Goal: Check status: Check status

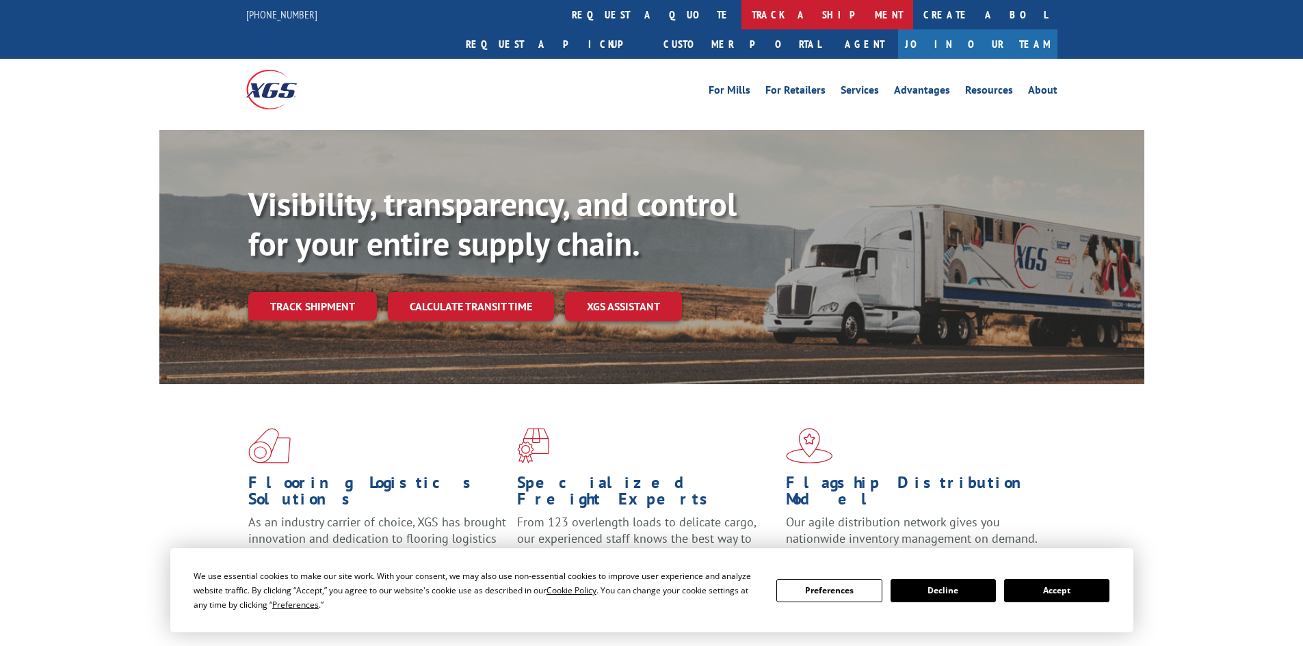
click at [741, 9] on link "track a shipment" at bounding box center [827, 14] width 172 height 29
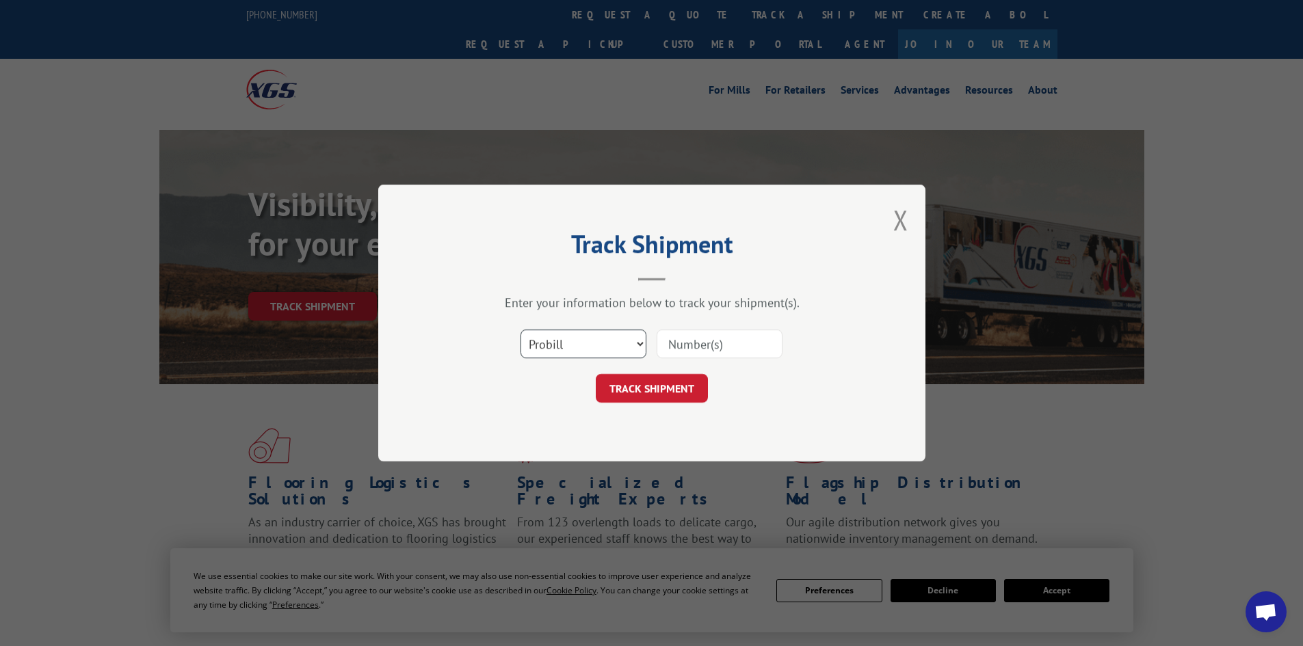
drag, startPoint x: 614, startPoint y: 338, endPoint x: 719, endPoint y: 345, distance: 104.9
click at [624, 337] on select "Select category... Probill BOL PO" at bounding box center [584, 344] width 126 height 29
drag, startPoint x: 716, startPoint y: 345, endPoint x: 711, endPoint y: 354, distance: 11.0
click at [716, 345] on input at bounding box center [720, 344] width 126 height 29
paste input "17590486"
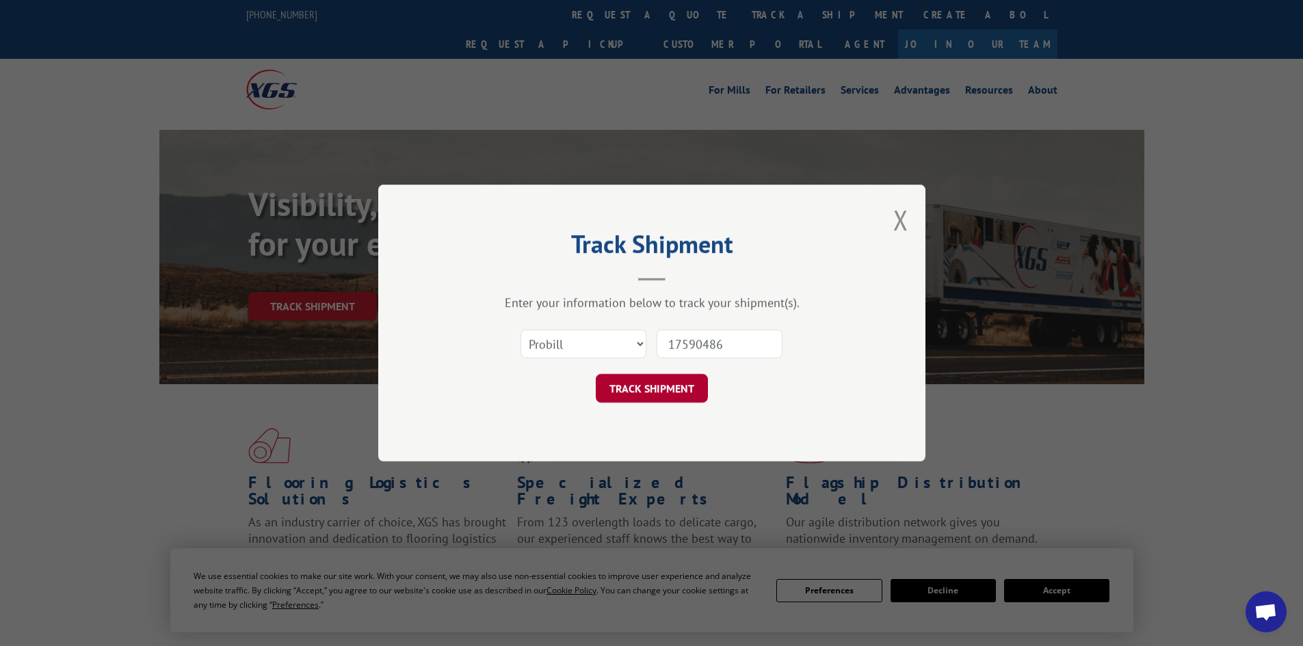
type input "17590486"
click at [671, 388] on button "TRACK SHIPMENT" at bounding box center [652, 388] width 112 height 29
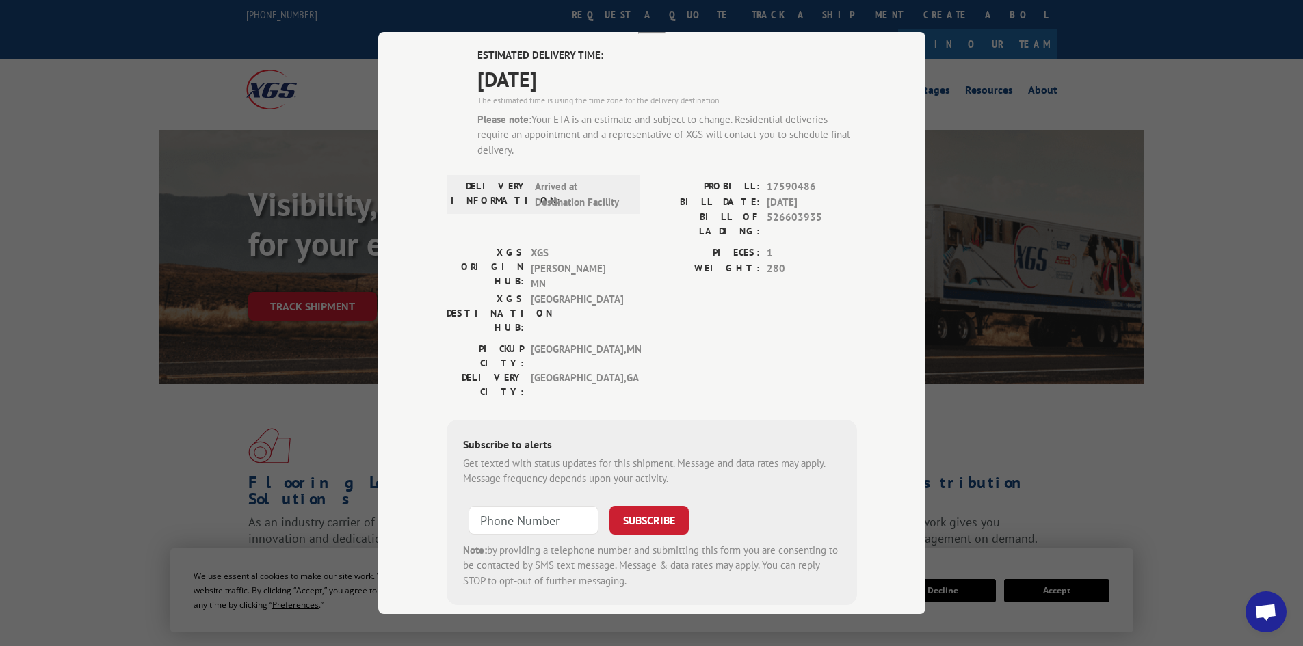
scroll to position [96, 0]
click at [1075, 135] on div "Track Shipment ESTIMATED DELIVERY TIME: 09/04/2025 The estimated time is using …" at bounding box center [651, 323] width 1303 height 646
click at [317, 378] on div "Track Shipment ESTIMATED DELIVERY TIME: 09/04/2025 The estimated time is using …" at bounding box center [651, 323] width 1303 height 646
drag, startPoint x: 499, startPoint y: 73, endPoint x: 514, endPoint y: 68, distance: 15.8
click at [501, 70] on span "09/04/2025" at bounding box center [667, 77] width 380 height 31
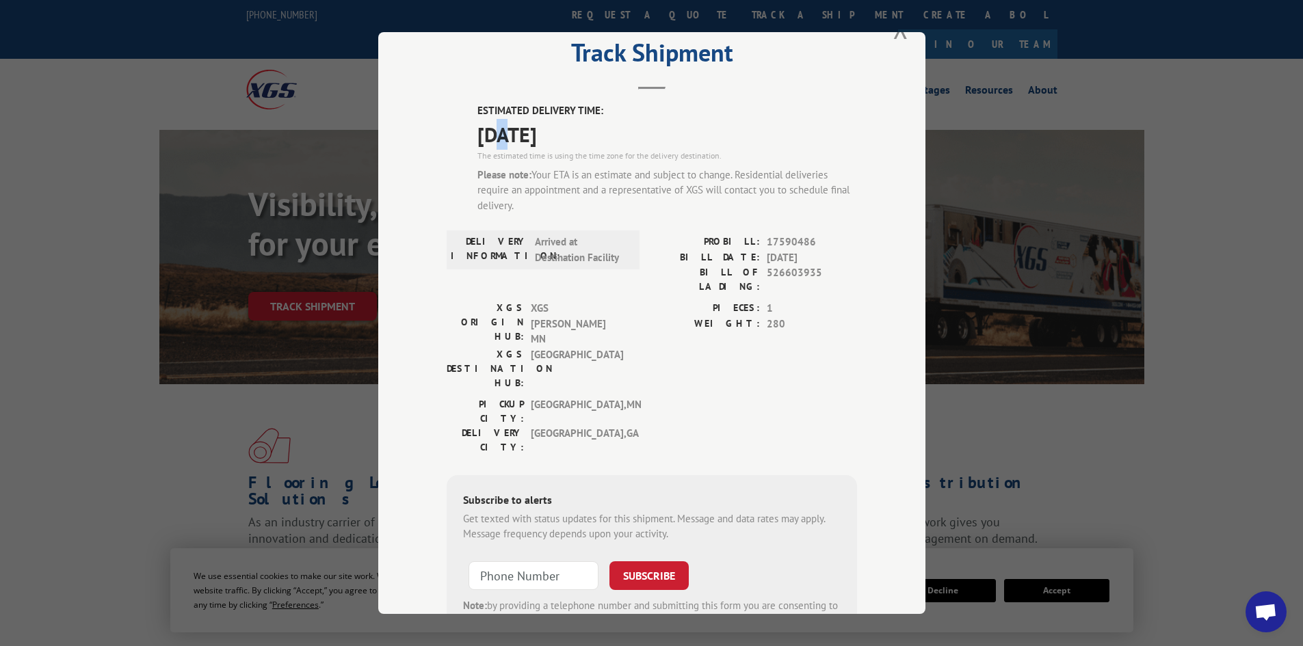
scroll to position [0, 0]
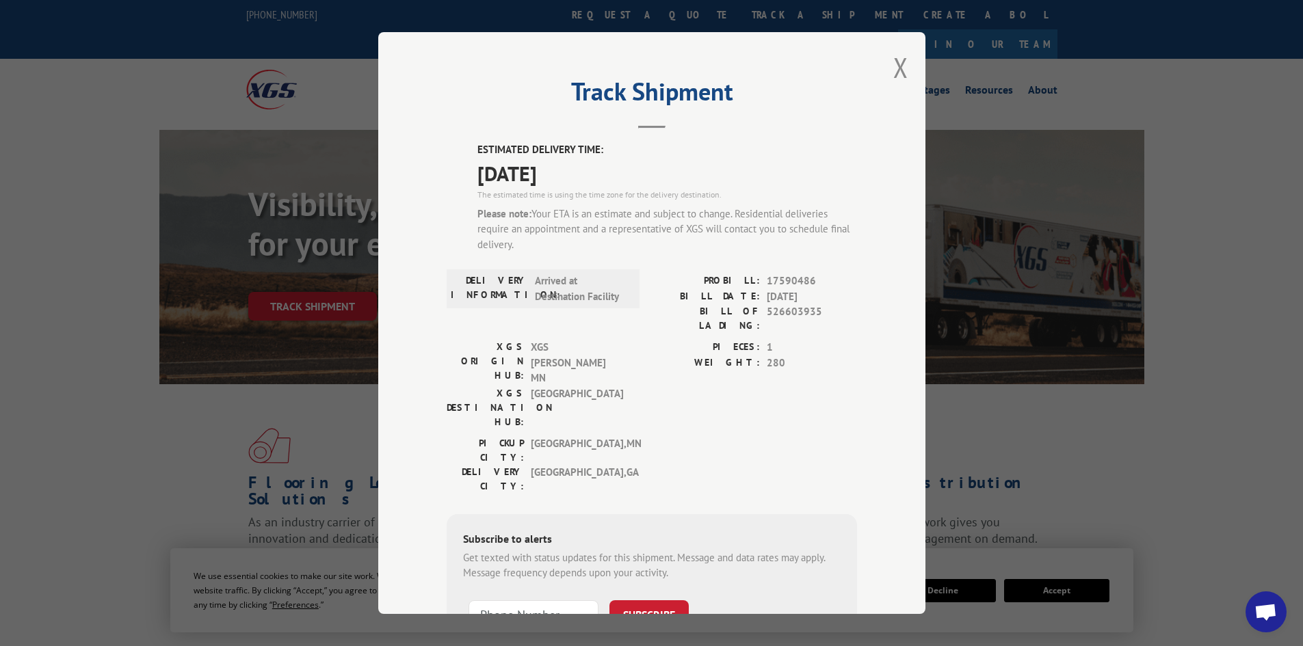
click at [886, 73] on div "Track Shipment ESTIMATED DELIVERY TIME: 09/04/2025 The estimated time is using …" at bounding box center [651, 323] width 547 height 582
click at [897, 68] on button "Close modal" at bounding box center [900, 67] width 15 height 36
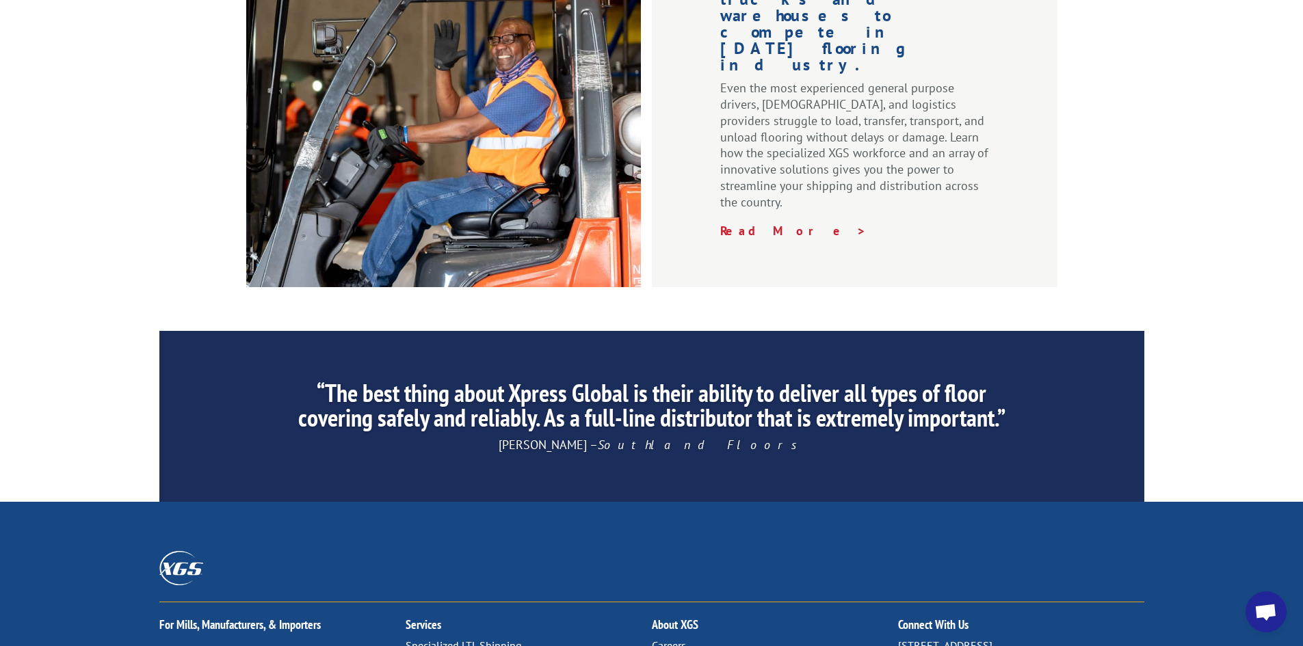
scroll to position [2061, 0]
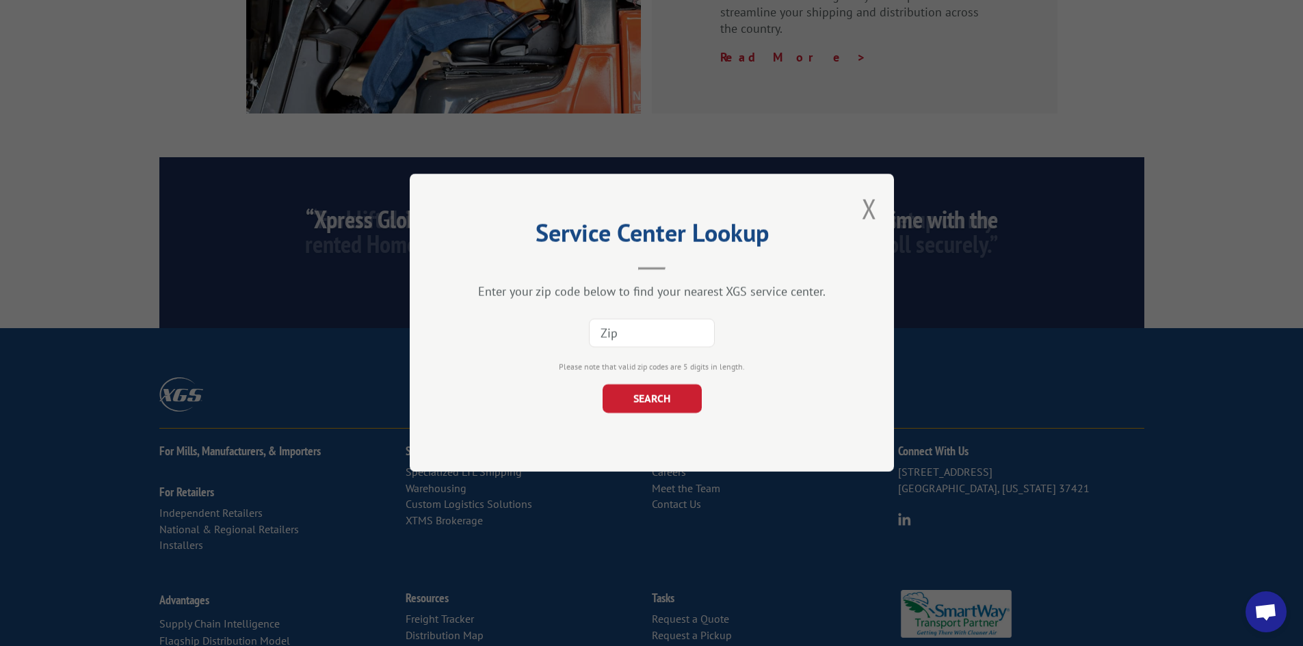
click at [644, 331] on input at bounding box center [652, 333] width 126 height 29
click at [638, 330] on input at bounding box center [652, 333] width 126 height 29
type input "30336"
click at [654, 393] on button "SEARCH" at bounding box center [651, 399] width 99 height 29
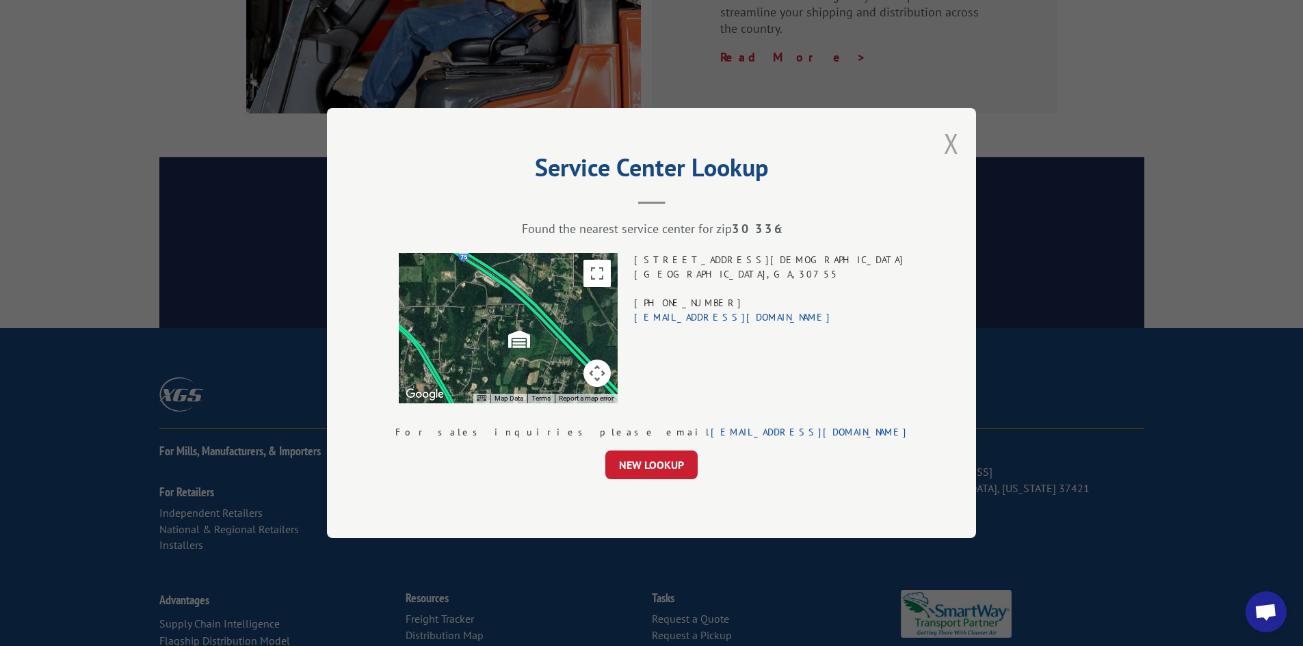
click at [944, 146] on button "Close modal" at bounding box center [951, 143] width 15 height 36
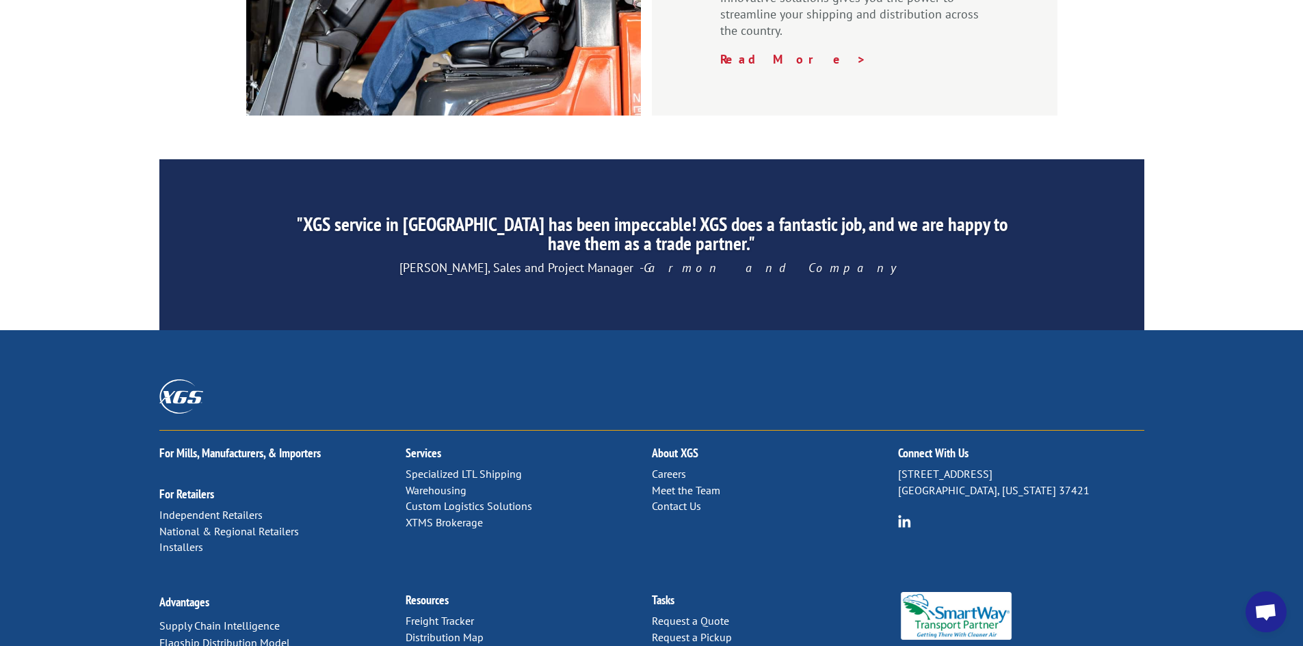
scroll to position [2061, 0]
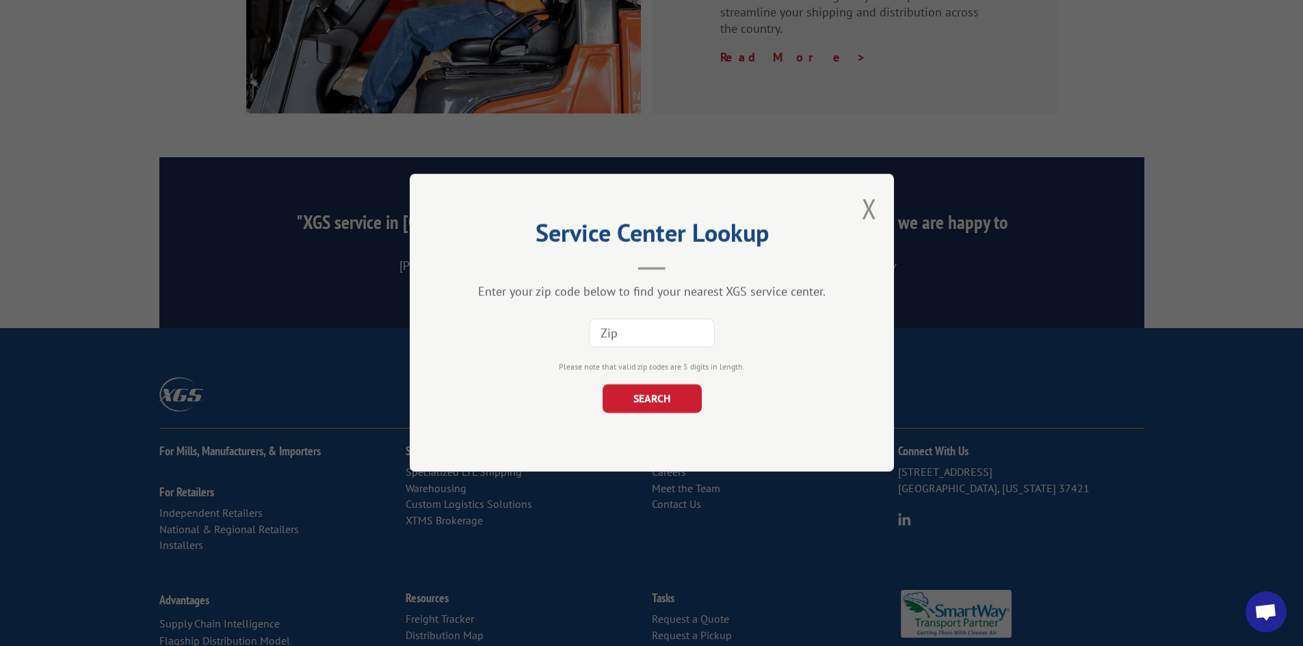
click at [629, 331] on input at bounding box center [652, 333] width 126 height 29
type input "30336"
click at [650, 408] on button "SEARCH" at bounding box center [651, 399] width 99 height 29
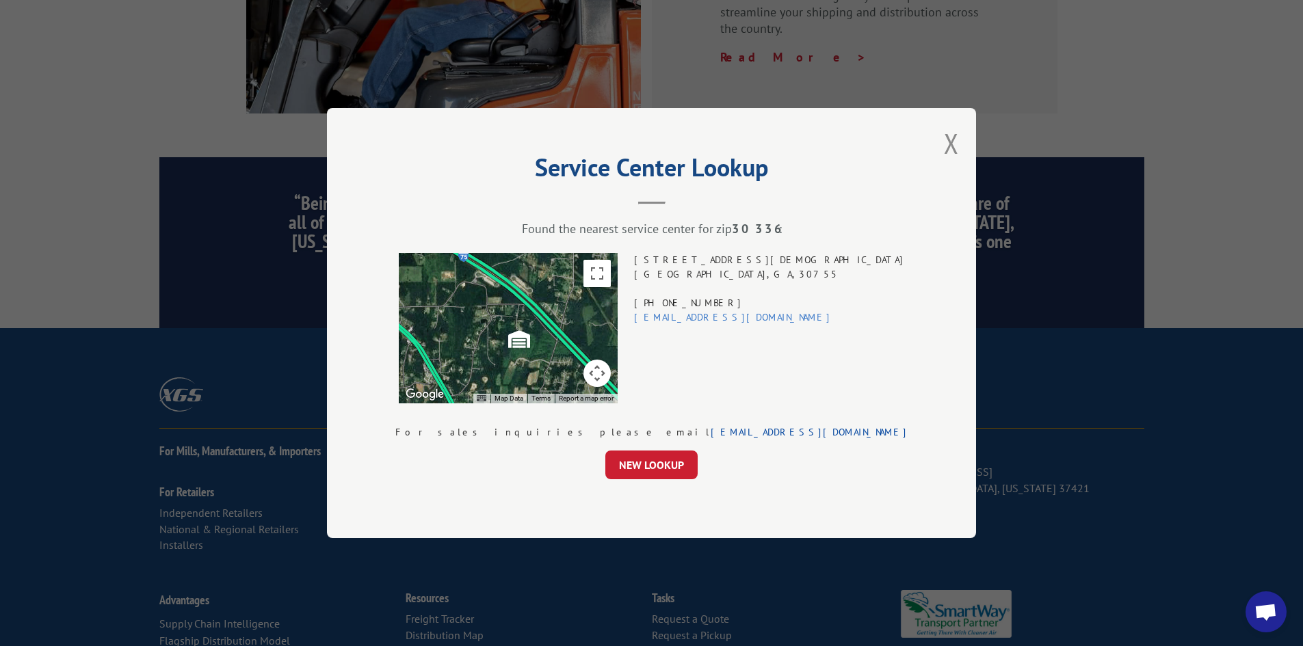
click at [776, 320] on link "[EMAIL_ADDRESS][DOMAIN_NAME]" at bounding box center [732, 317] width 197 height 12
